Goal: Find specific page/section: Find specific page/section

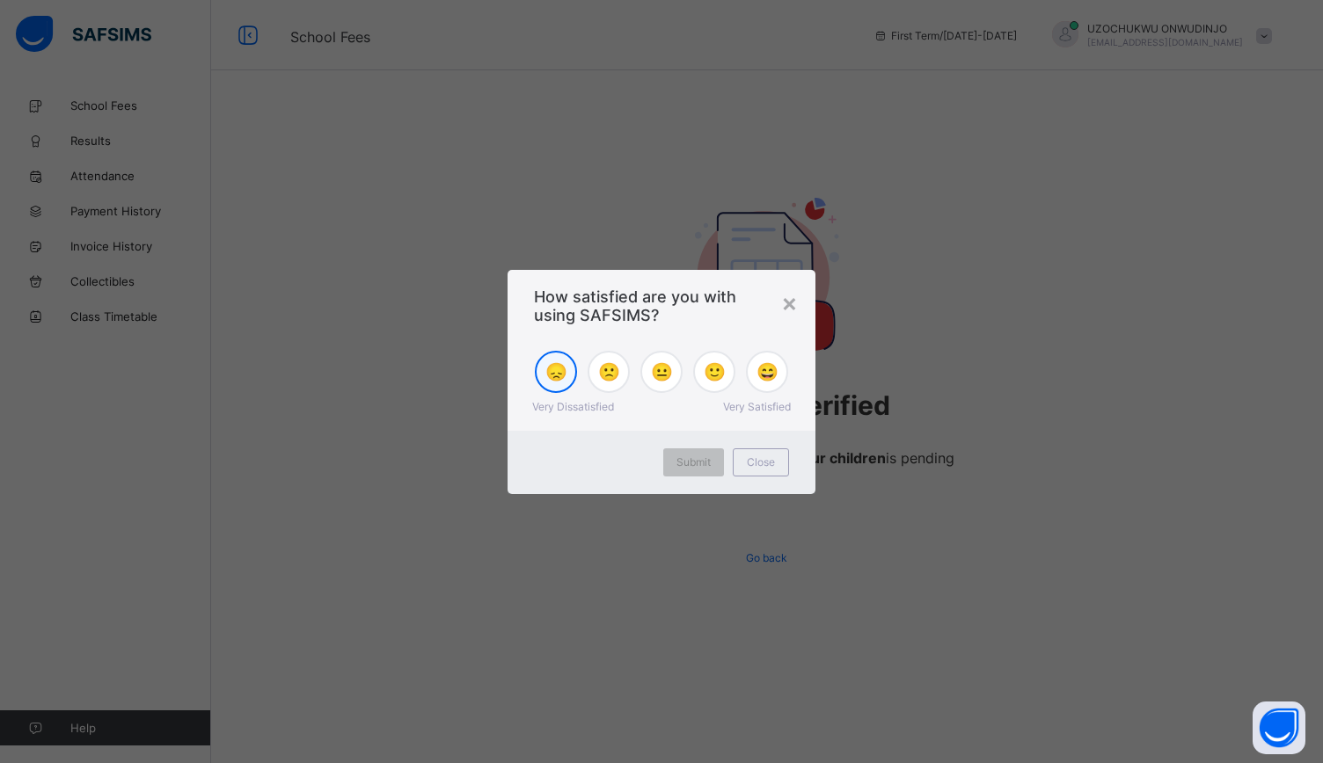
click at [553, 368] on span "😞" at bounding box center [556, 371] width 22 height 21
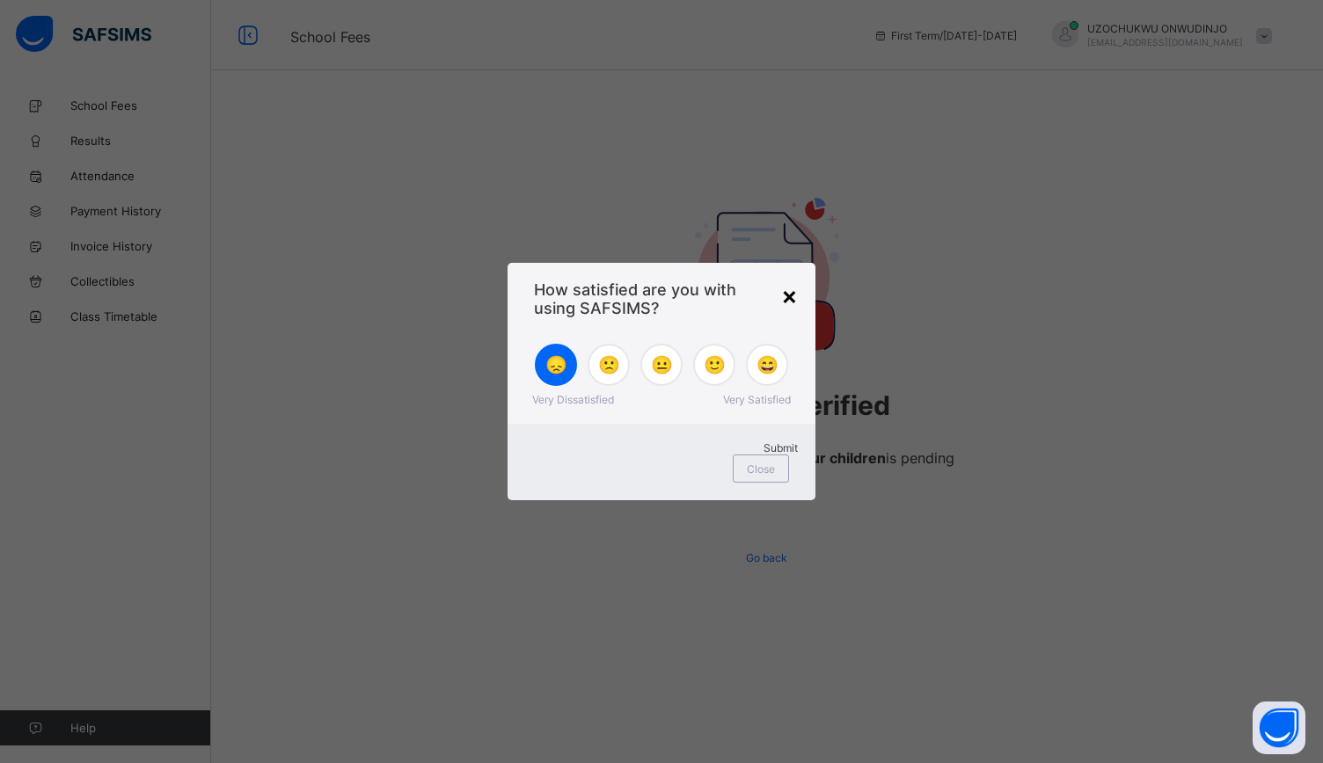
click at [791, 304] on div "×" at bounding box center [789, 296] width 17 height 30
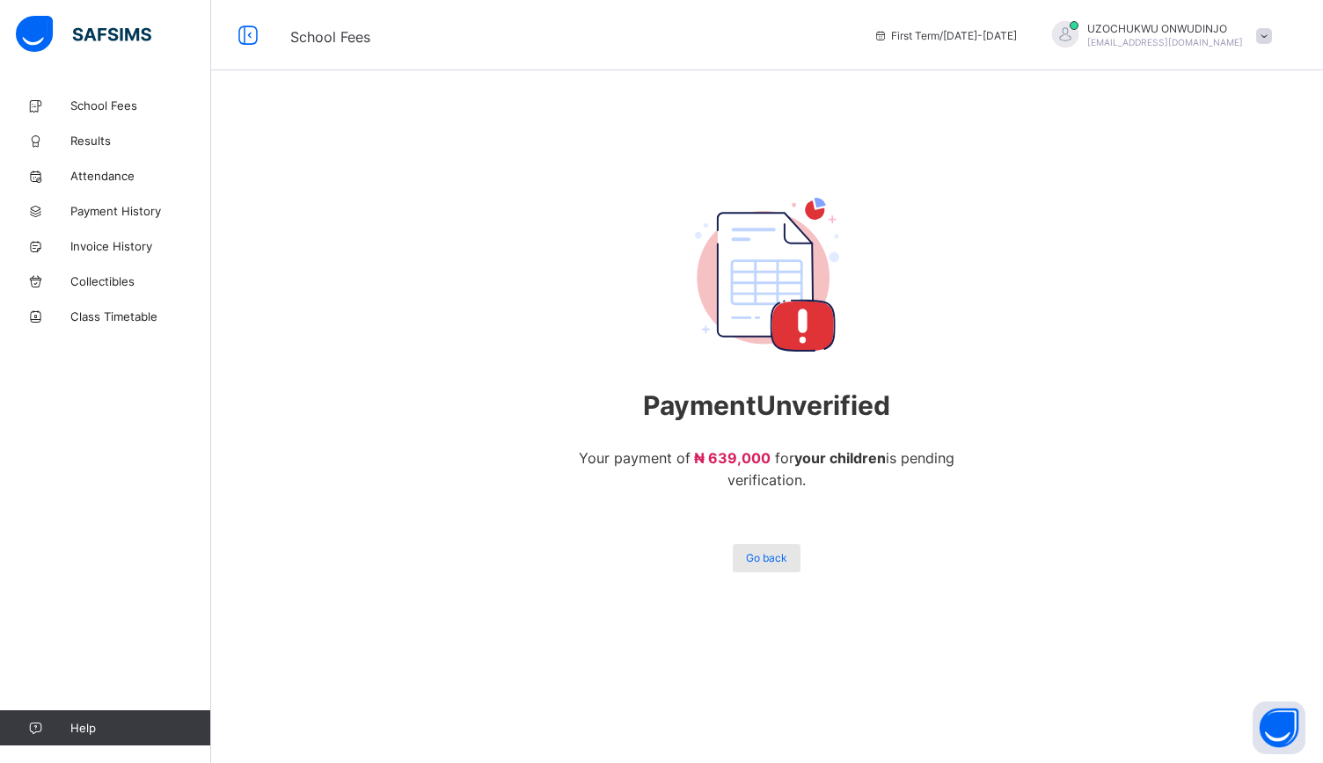
click at [772, 561] on span "Go back" at bounding box center [766, 557] width 41 height 13
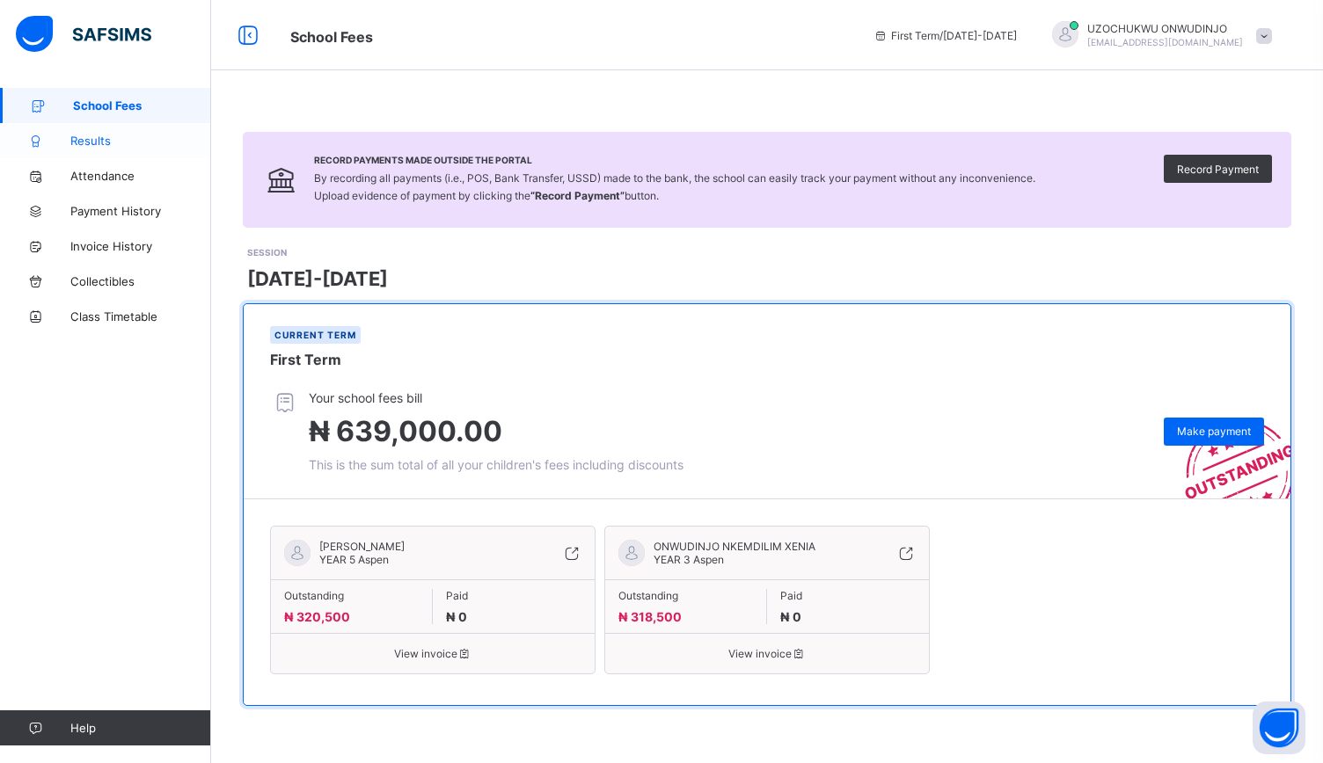
click at [97, 134] on span "Results" at bounding box center [140, 141] width 141 height 14
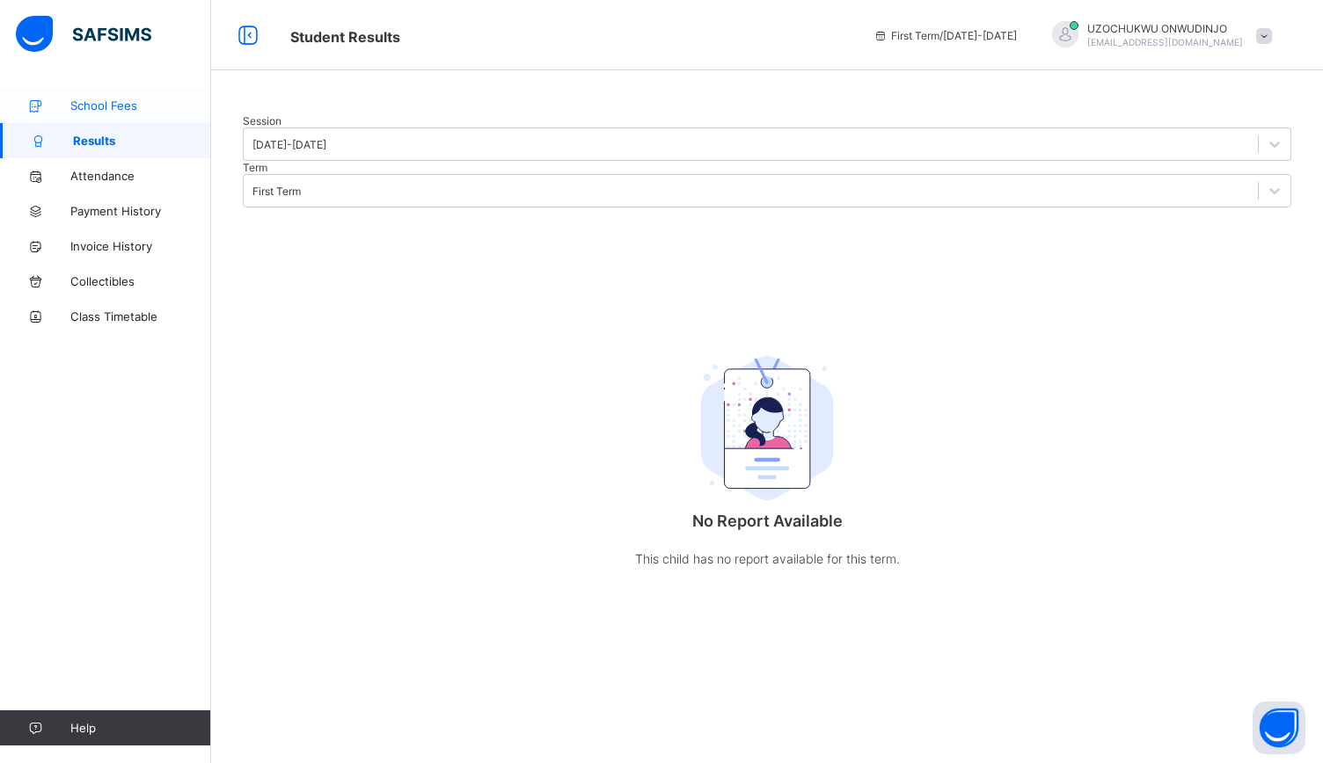
click at [109, 102] on span "School Fees" at bounding box center [140, 105] width 141 height 14
